Goal: Task Accomplishment & Management: Use online tool/utility

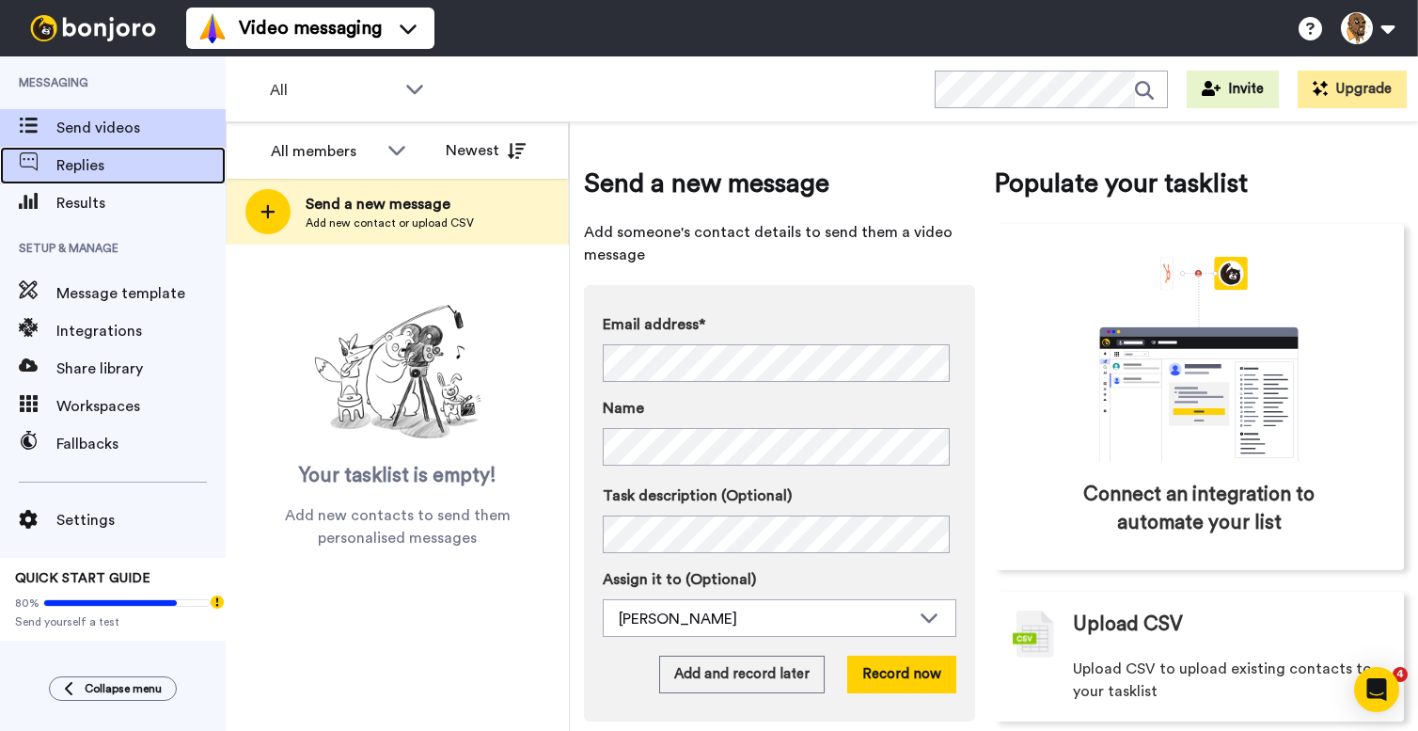
click at [87, 168] on span "Replies" at bounding box center [140, 165] width 169 height 23
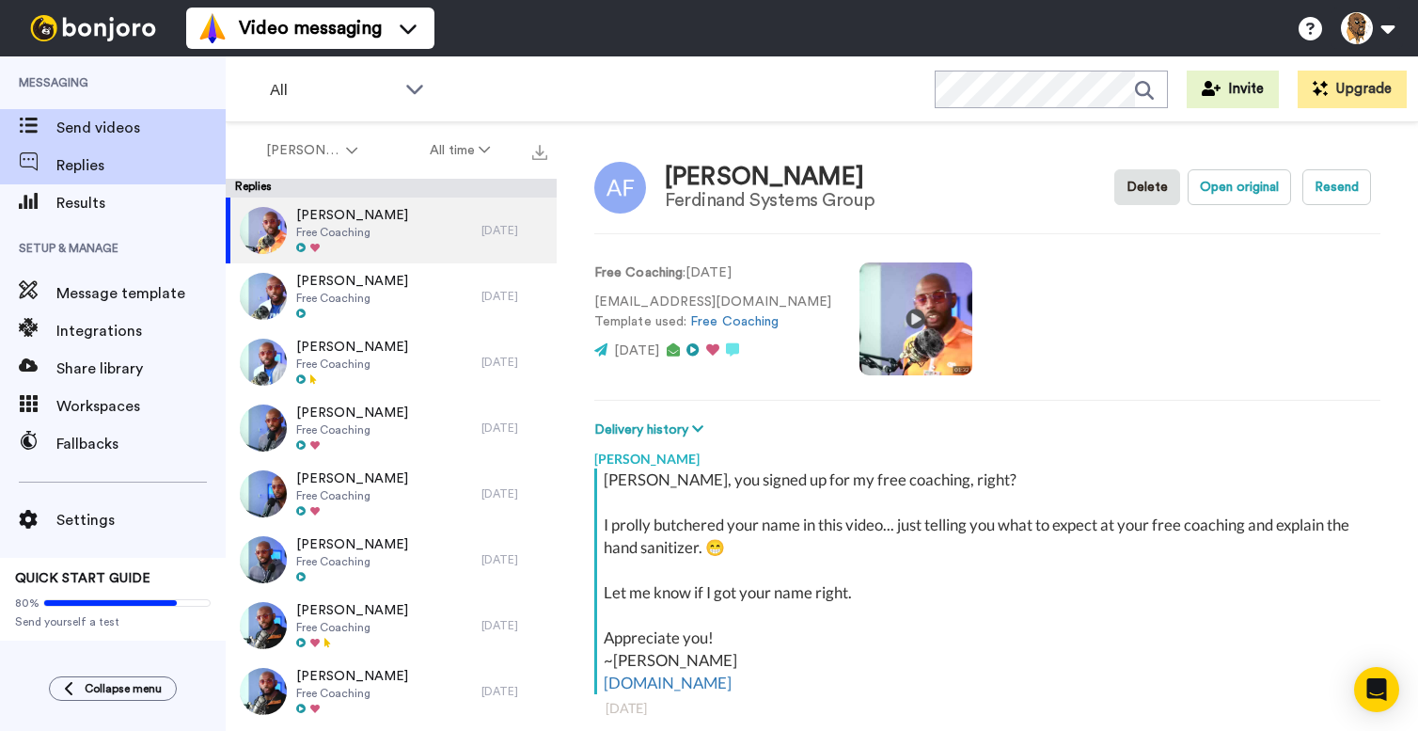
scroll to position [66, 0]
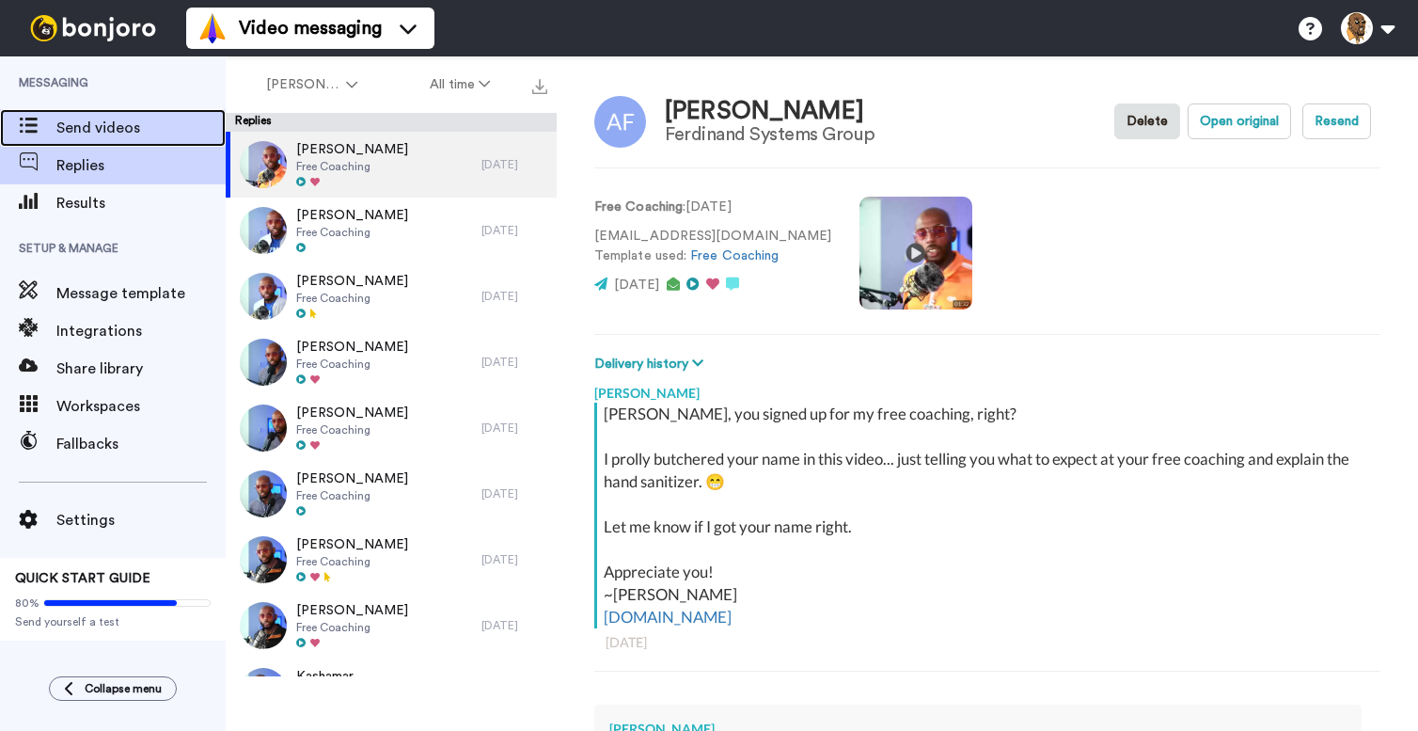
click at [142, 130] on span "Send videos" at bounding box center [140, 128] width 169 height 23
